Goal: Transaction & Acquisition: Purchase product/service

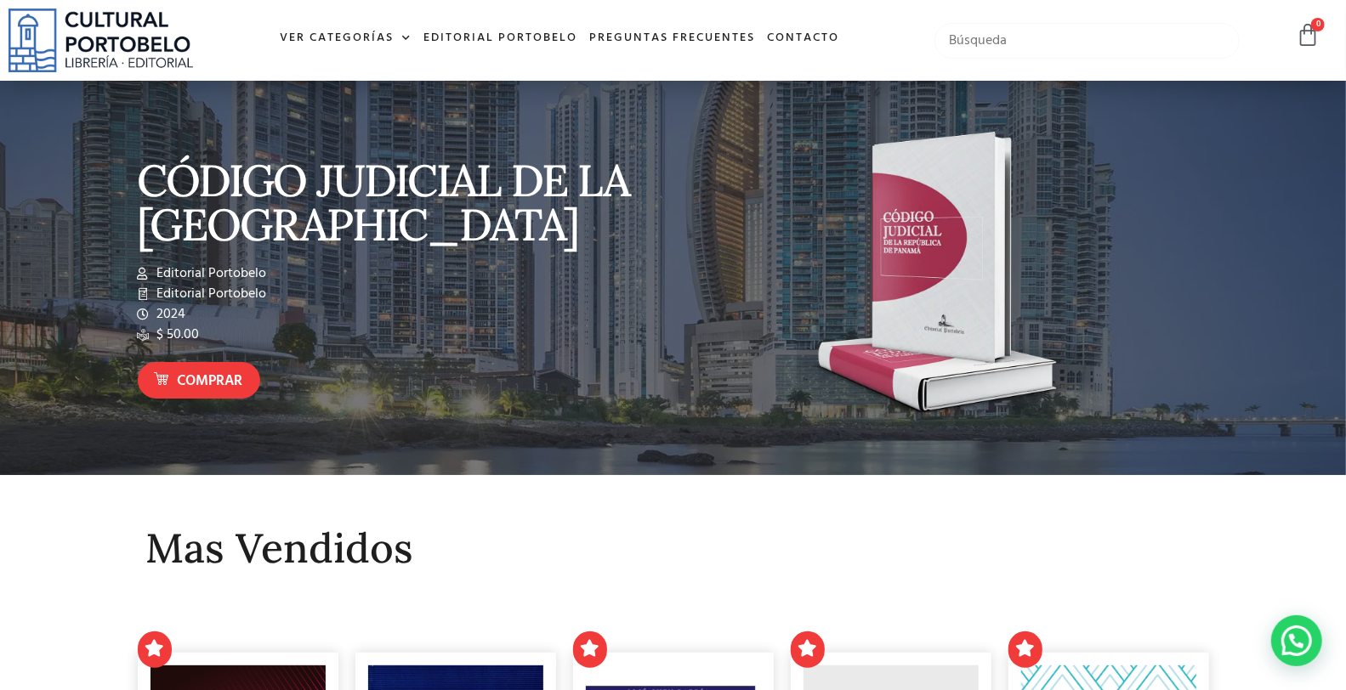
click at [982, 48] on input "text" at bounding box center [1086, 41] width 304 height 36
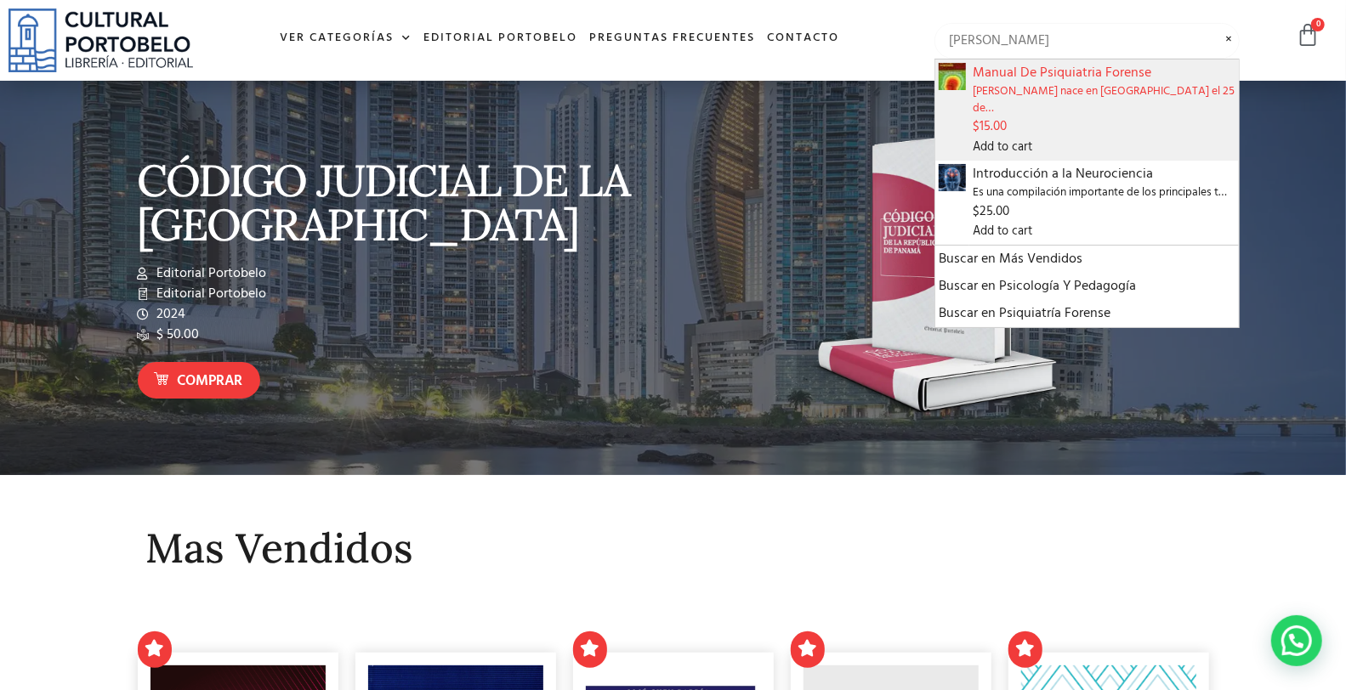
type input "[PERSON_NAME]"
click at [1175, 117] on span "$ 15.00" at bounding box center [1104, 127] width 262 height 20
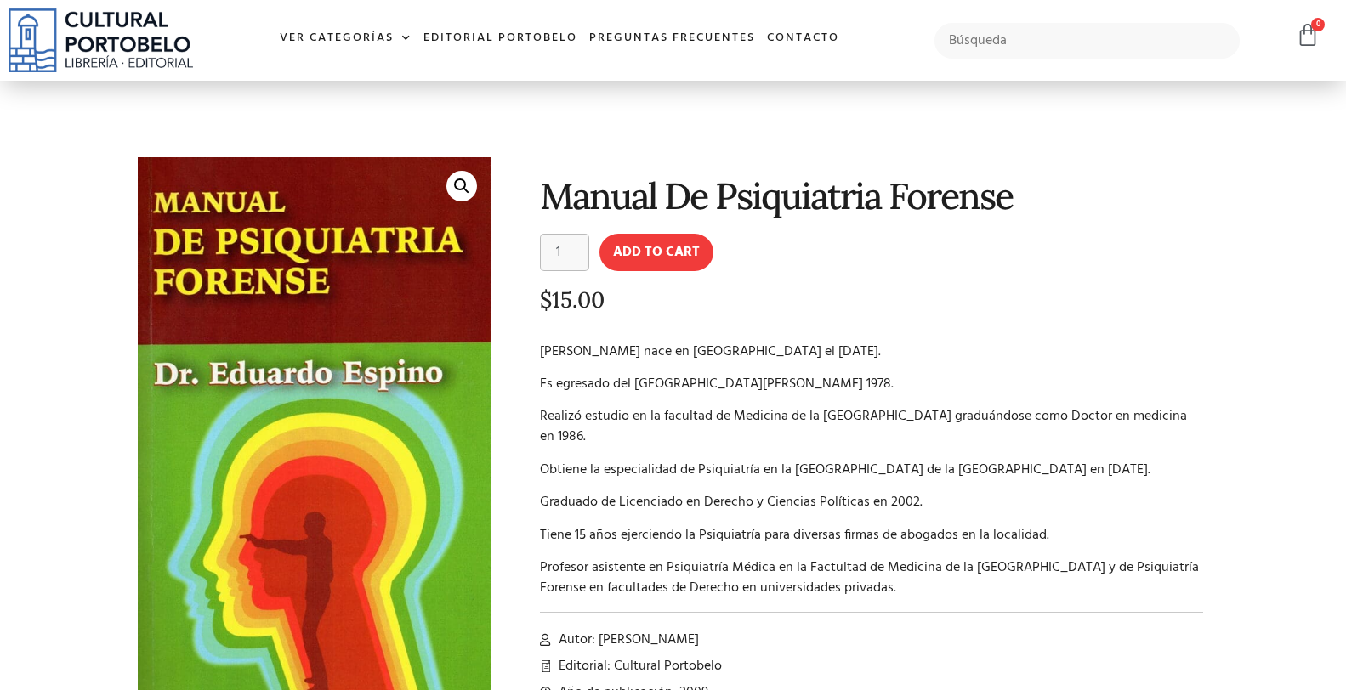
scroll to position [63, 0]
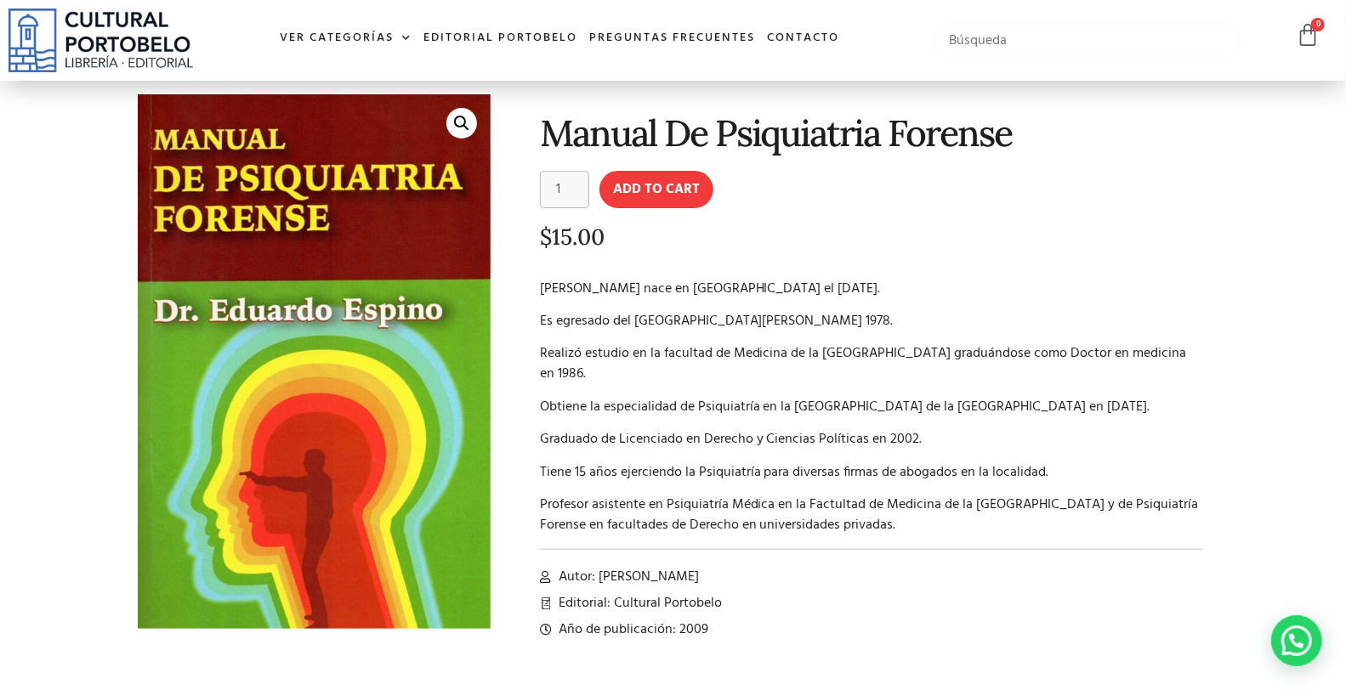
click at [984, 53] on input "text" at bounding box center [1086, 41] width 304 height 36
type input "ley 285"
